Goal: Transaction & Acquisition: Download file/media

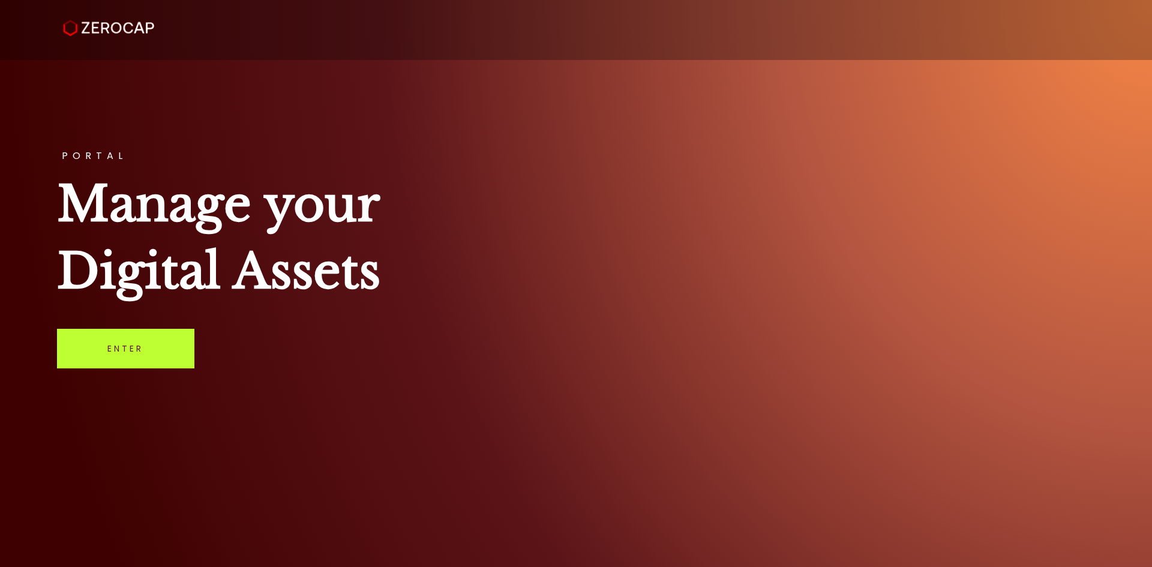
click at [113, 357] on link "Enter" at bounding box center [125, 349] width 137 height 40
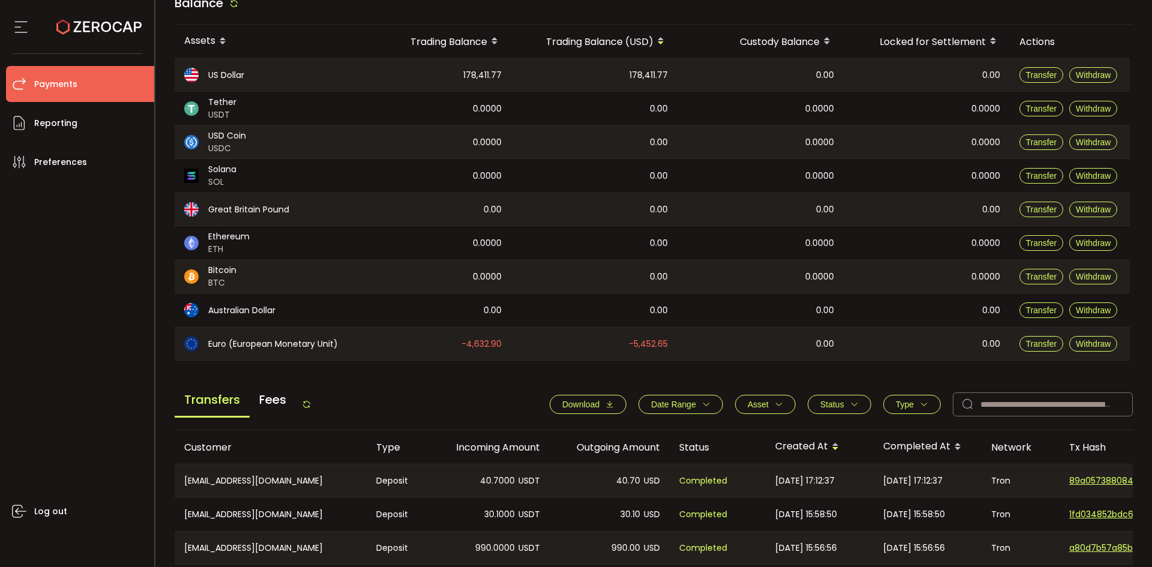
scroll to position [120, 0]
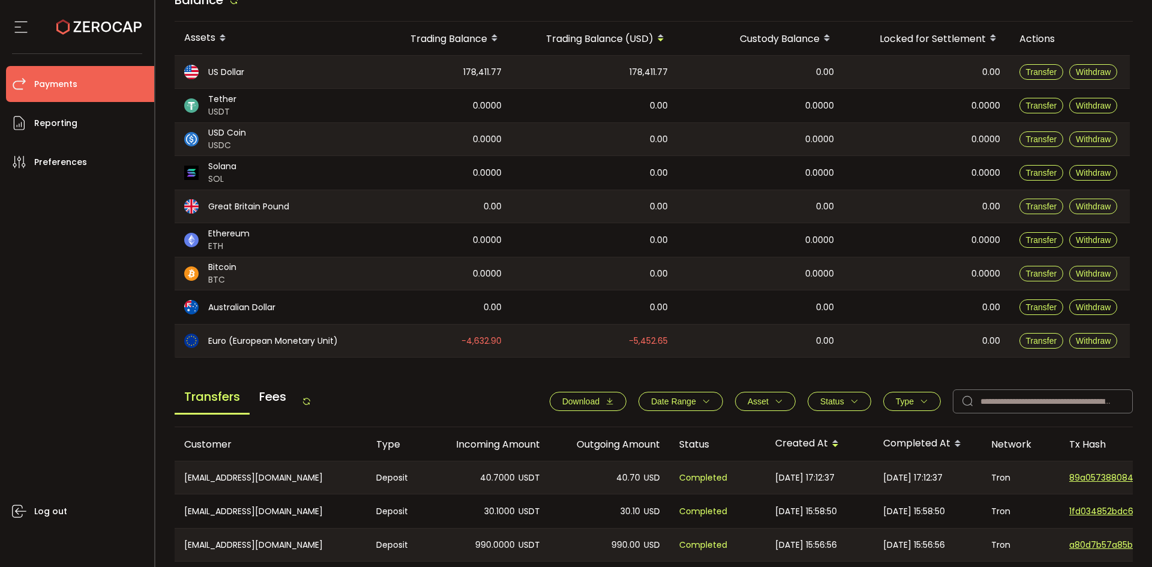
click at [598, 403] on span "Download" at bounding box center [588, 402] width 52 height 10
